Goal: Information Seeking & Learning: Learn about a topic

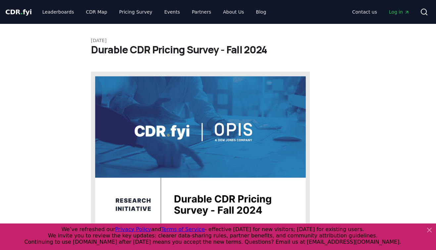
click at [431, 229] on icon at bounding box center [430, 230] width 8 height 8
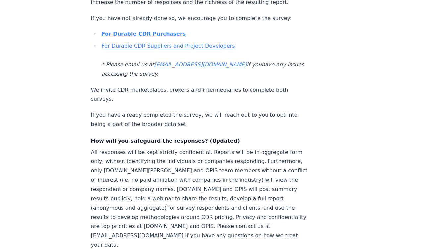
scroll to position [339, 0]
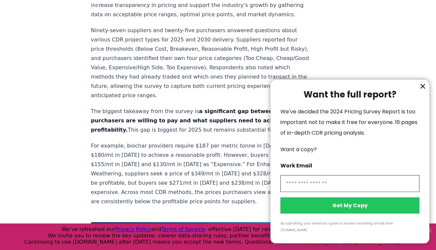
scroll to position [298, 0]
click at [422, 90] on icon "information" at bounding box center [423, 86] width 8 height 8
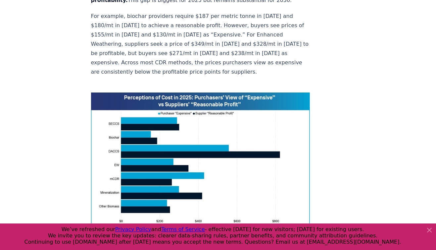
scroll to position [426, 0]
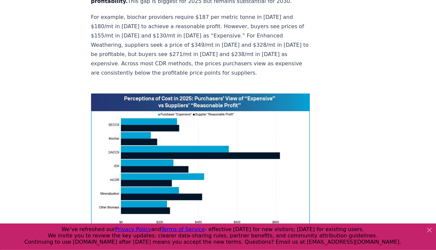
click at [430, 230] on icon at bounding box center [430, 230] width 4 height 4
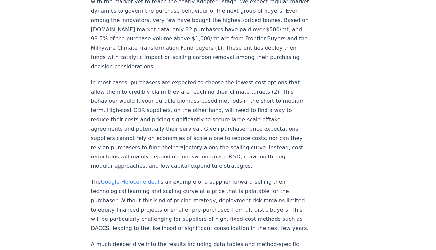
scroll to position [1061, 0]
